Goal: Check status: Check status

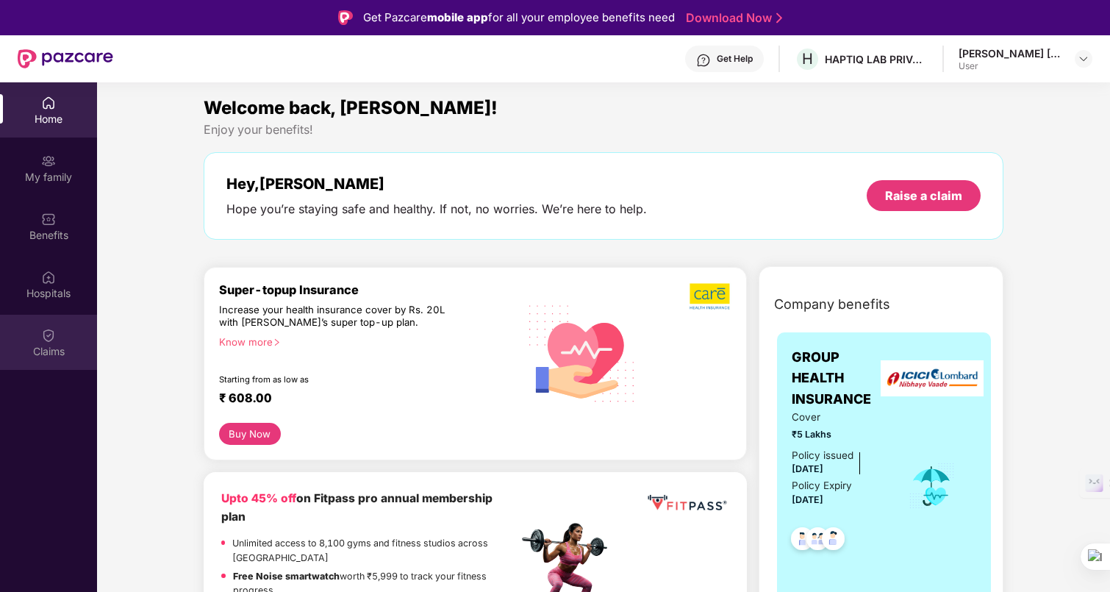
click at [51, 318] on div "Claims" at bounding box center [48, 342] width 97 height 55
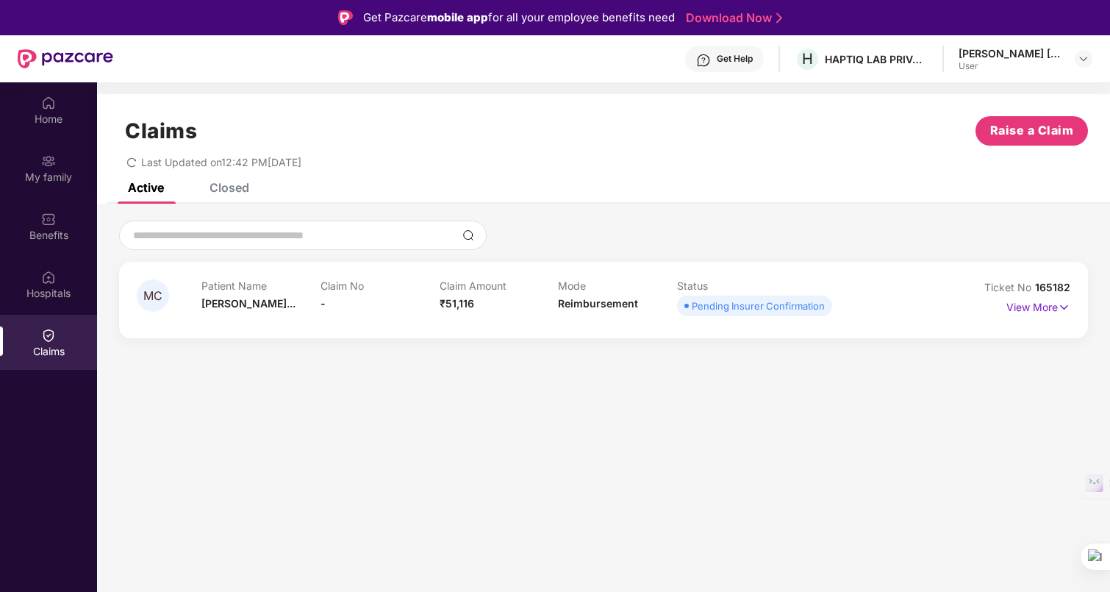
click at [132, 163] on icon "redo" at bounding box center [131, 162] width 10 height 10
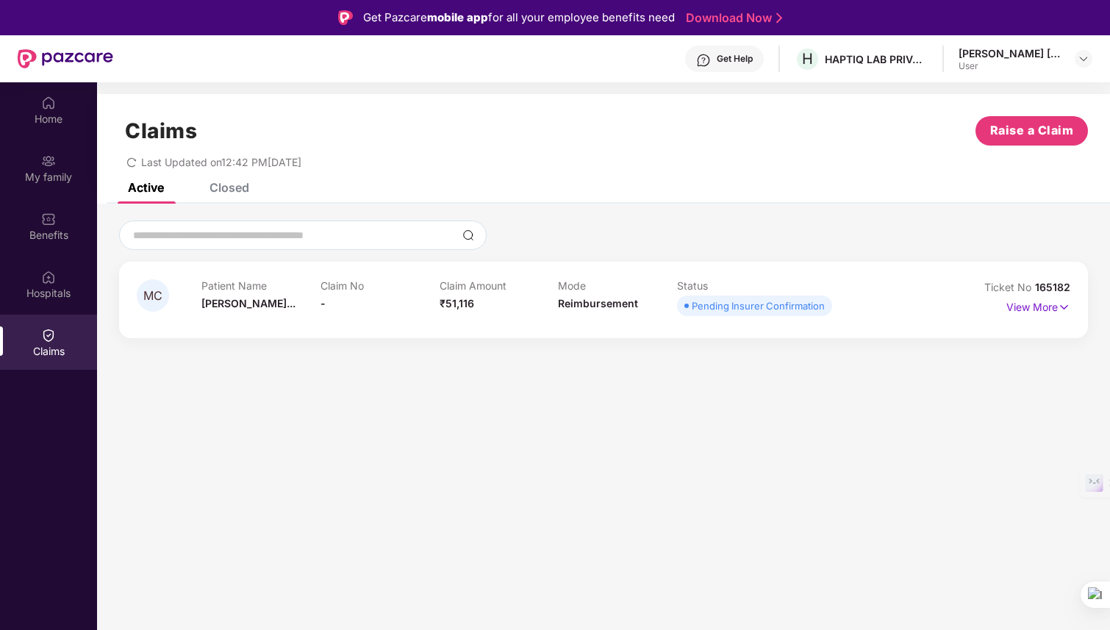
click at [127, 160] on icon "redo" at bounding box center [131, 162] width 10 height 10
click at [688, 307] on span at bounding box center [687, 306] width 4 height 4
click at [1053, 306] on p "View More" at bounding box center [1039, 306] width 64 height 20
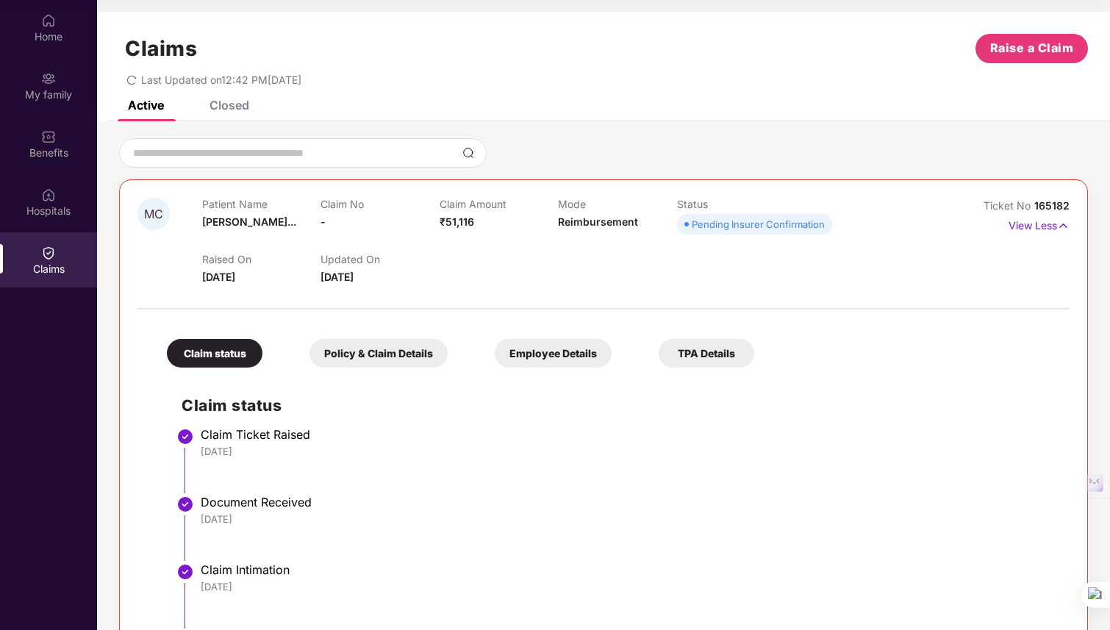
click at [685, 227] on span "Pending Insurer Confirmation" at bounding box center [754, 224] width 155 height 21
click at [1047, 224] on p "View Less" at bounding box center [1039, 224] width 61 height 20
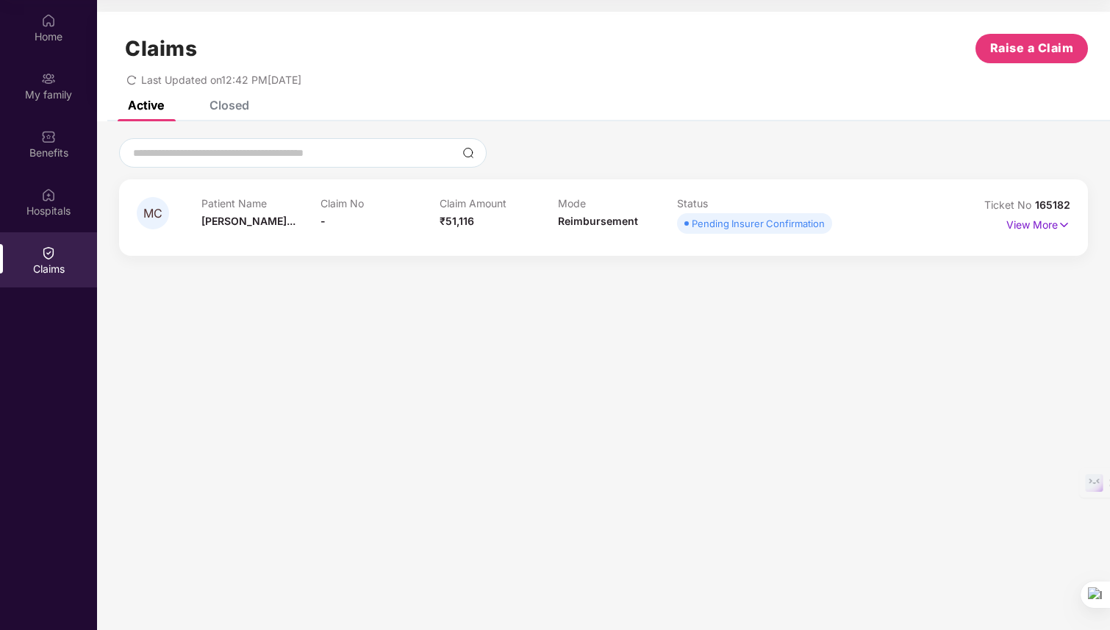
click at [132, 80] on icon "redo" at bounding box center [131, 80] width 10 height 10
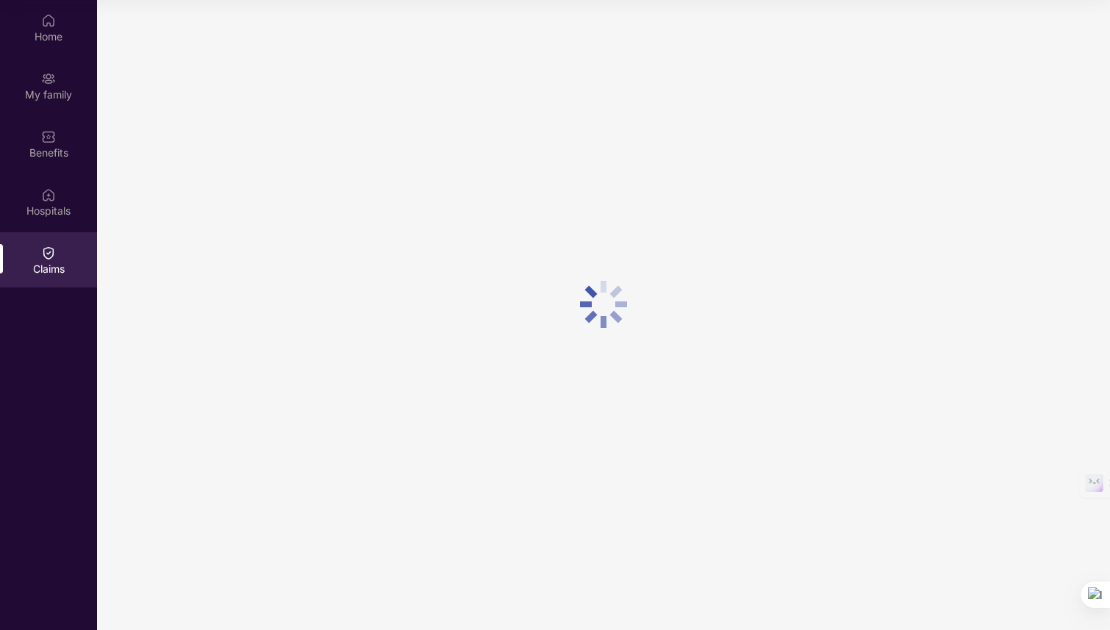
click at [132, 80] on div at bounding box center [603, 304] width 1013 height 608
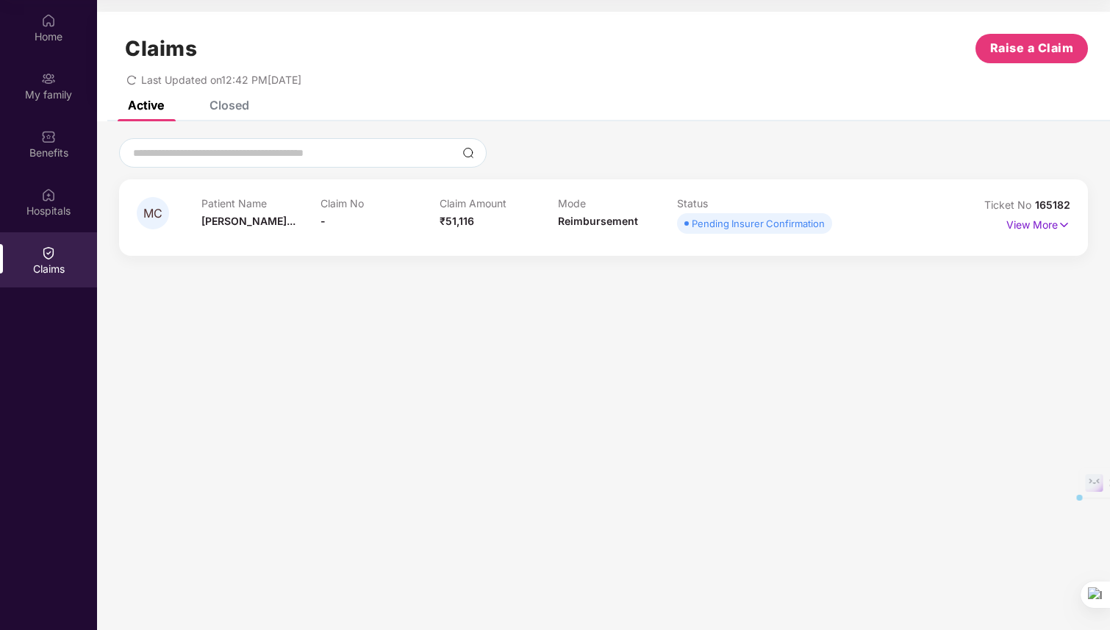
drag, startPoint x: 342, startPoint y: 80, endPoint x: 138, endPoint y: 77, distance: 203.7
click at [138, 77] on div "Last Updated on 12:42 PM[DATE]" at bounding box center [603, 74] width 969 height 23
click at [148, 77] on span "Last Updated on 12:42 PM[DATE]" at bounding box center [221, 80] width 160 height 13
drag, startPoint x: 140, startPoint y: 77, endPoint x: 446, endPoint y: 59, distance: 306.4
click at [446, 59] on div "Claims Raise a Claim Last Updated on 12:42 PM[DATE]" at bounding box center [603, 56] width 1013 height 89
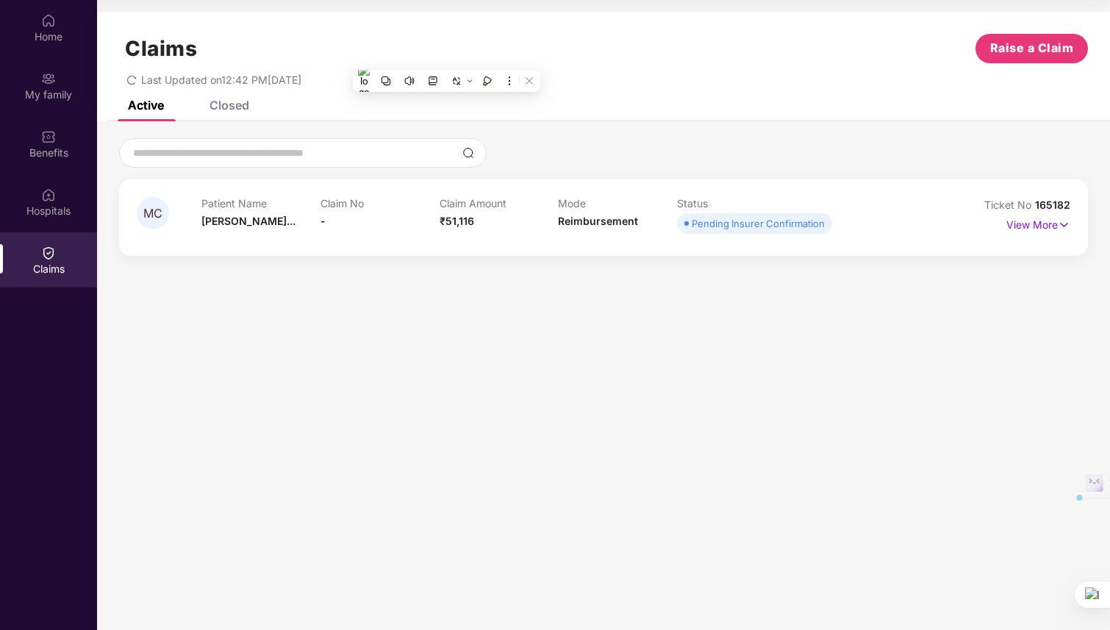
click at [446, 58] on div "Claims Raise a Claim" at bounding box center [603, 48] width 969 height 29
